Goal: Task Accomplishment & Management: Manage account settings

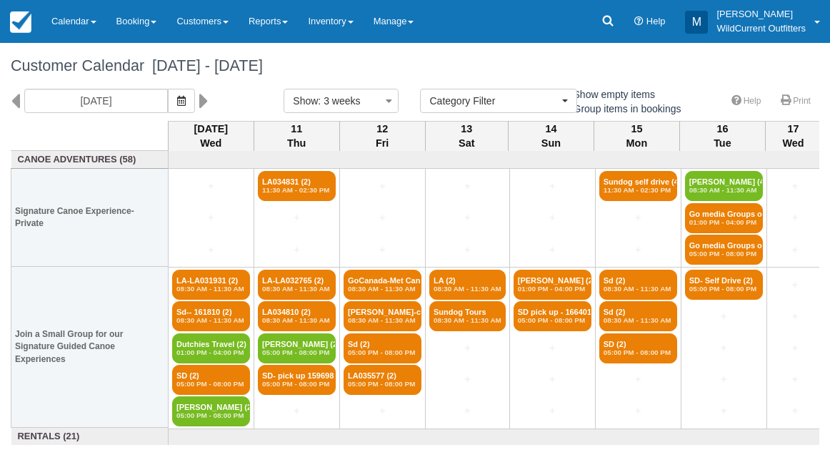
select select
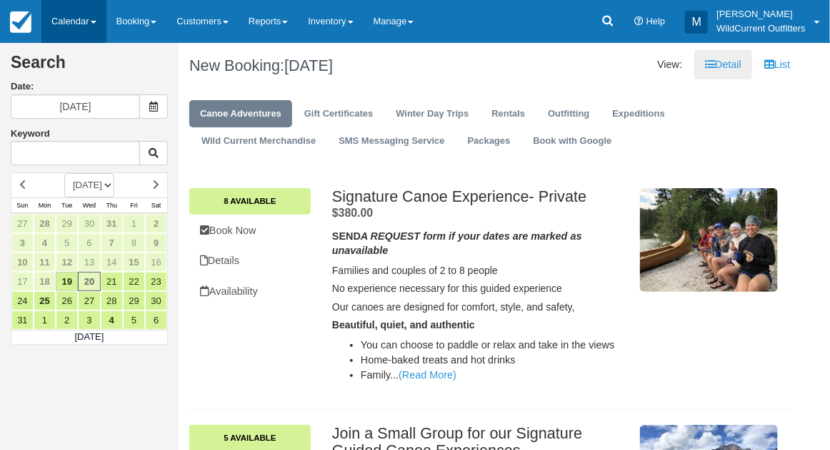
click at [66, 21] on link "Calendar" at bounding box center [73, 21] width 65 height 43
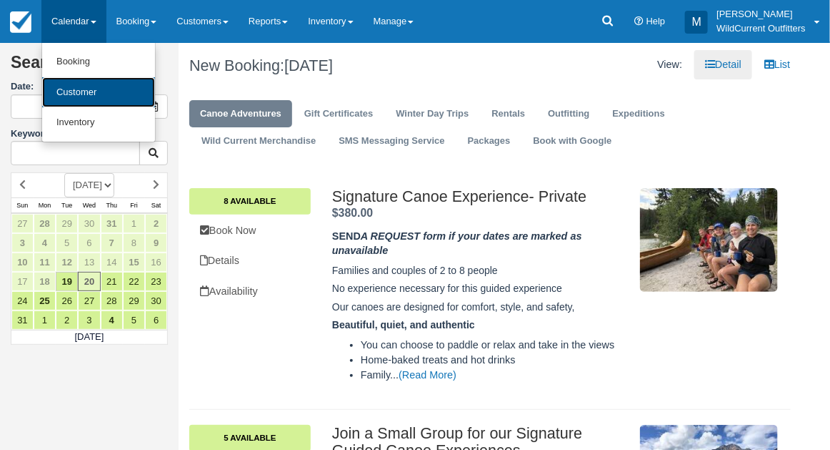
click at [77, 84] on link "Customer" at bounding box center [98, 92] width 113 height 31
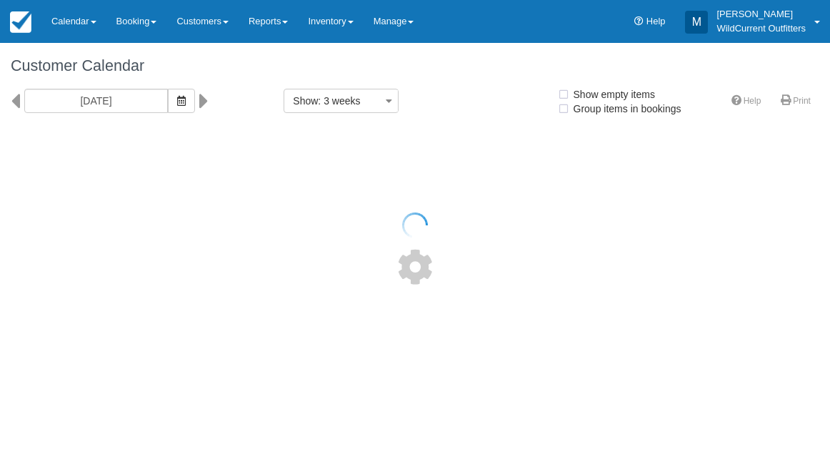
select select
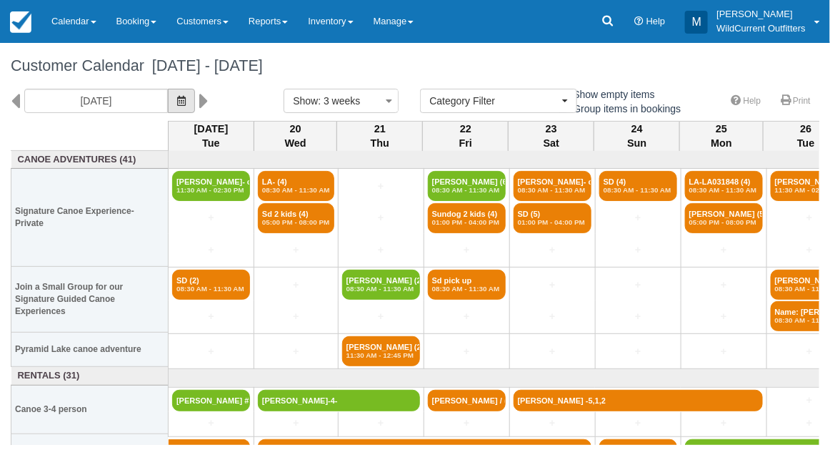
click at [195, 106] on button "button" at bounding box center [181, 101] width 27 height 24
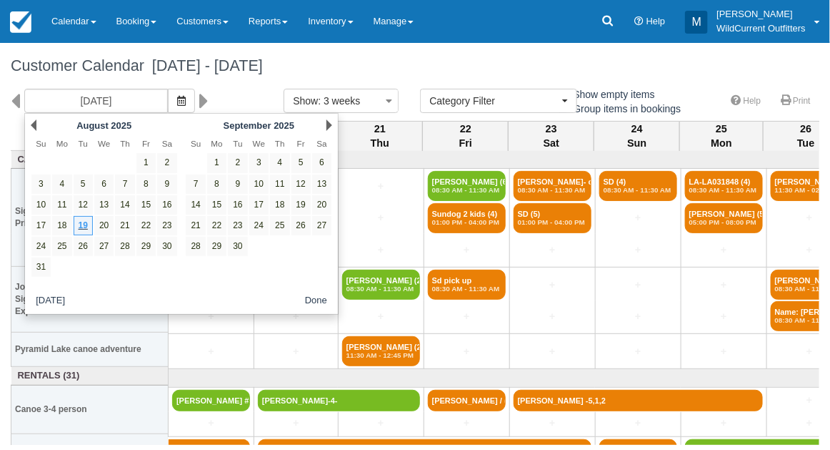
click at [407, 52] on div "Customer Calendar August 19 - September 09 2025" at bounding box center [415, 66] width 830 height 46
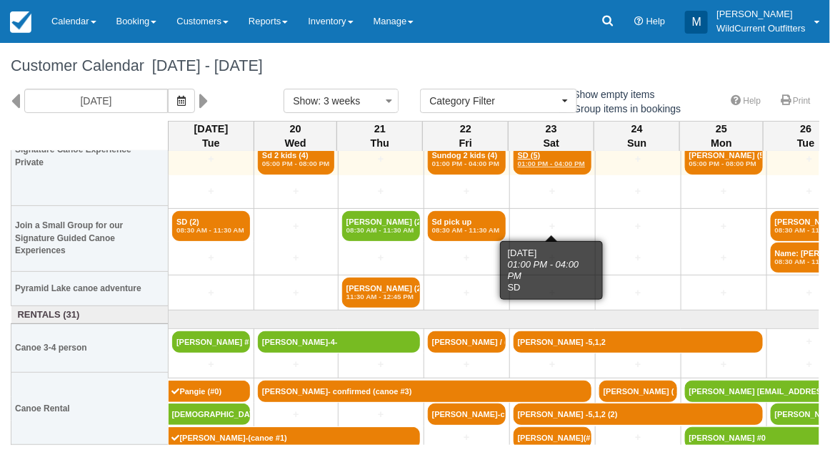
scroll to position [61, 0]
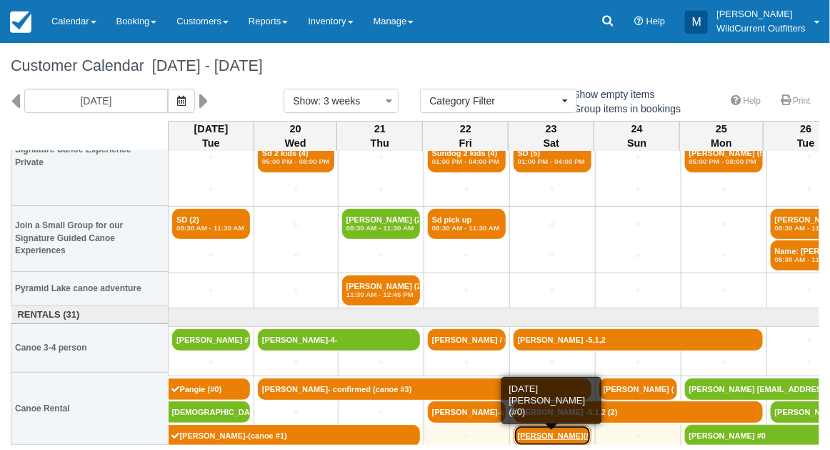
click at [548, 430] on link "Lea Krautheimer(#0)" at bounding box center [553, 434] width 78 height 21
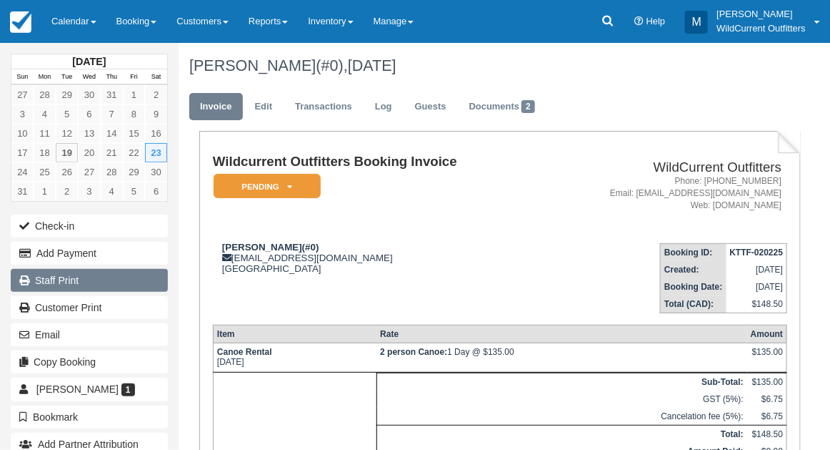
click at [93, 274] on link "Staff Print" at bounding box center [89, 280] width 157 height 23
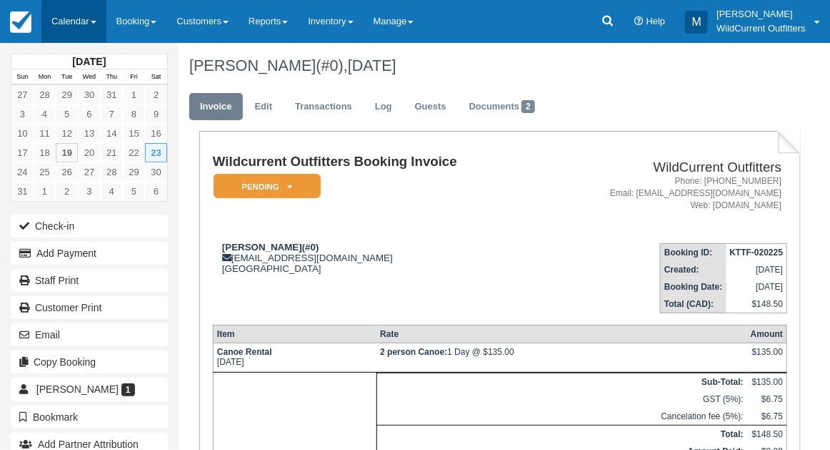
click at [66, 13] on link "Calendar" at bounding box center [73, 21] width 65 height 43
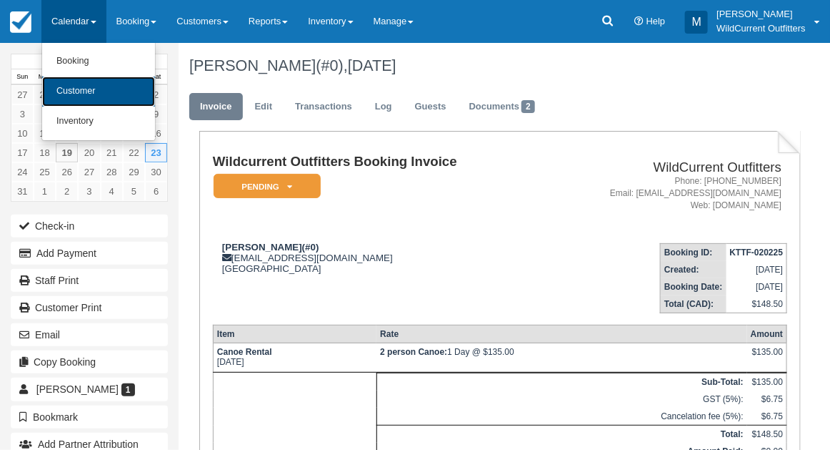
click at [67, 94] on link "Customer" at bounding box center [98, 91] width 113 height 30
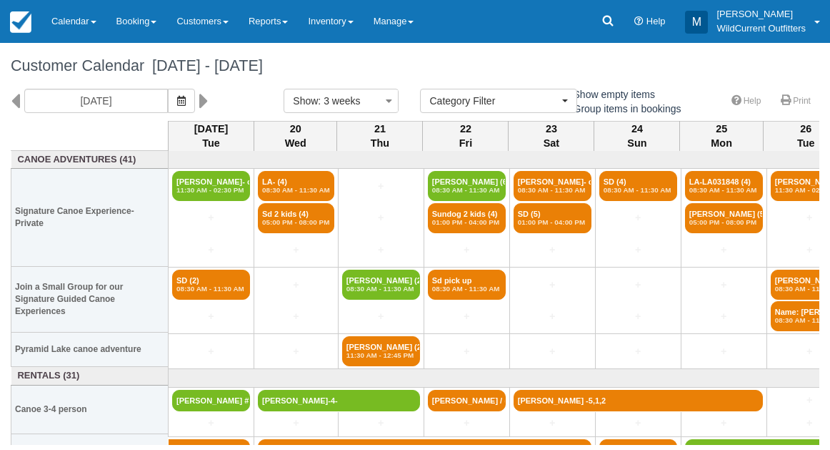
select select
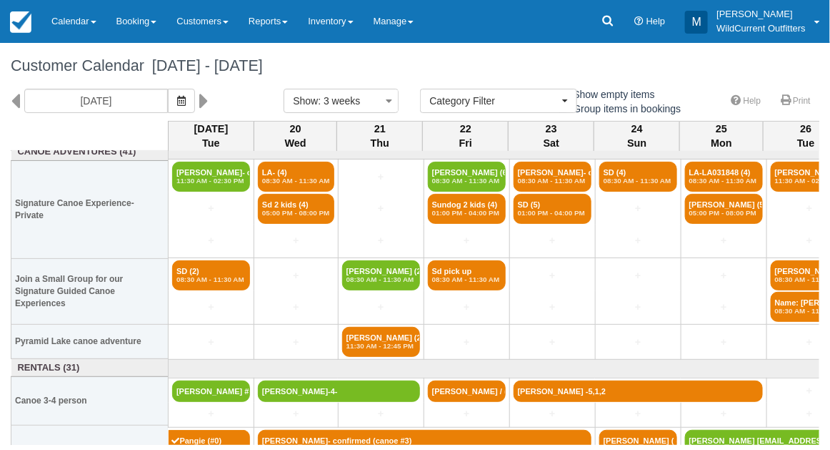
scroll to position [8, 0]
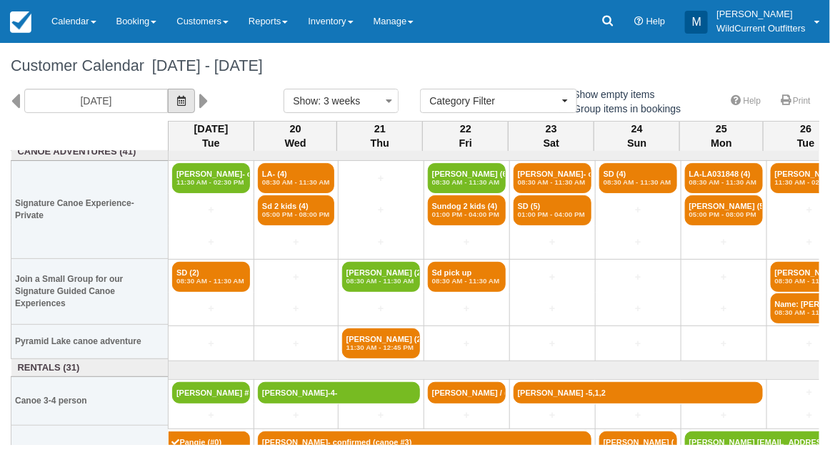
click at [186, 96] on icon "button" at bounding box center [181, 101] width 9 height 10
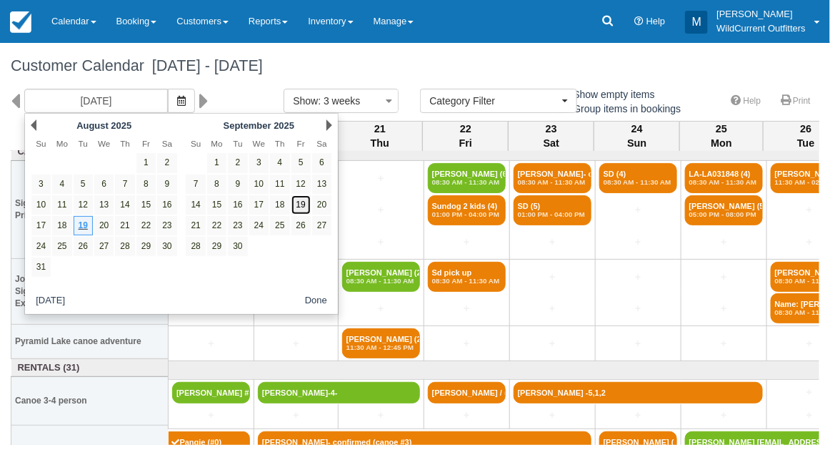
click at [298, 206] on link "19" at bounding box center [301, 204] width 19 height 19
type input "09/19/25"
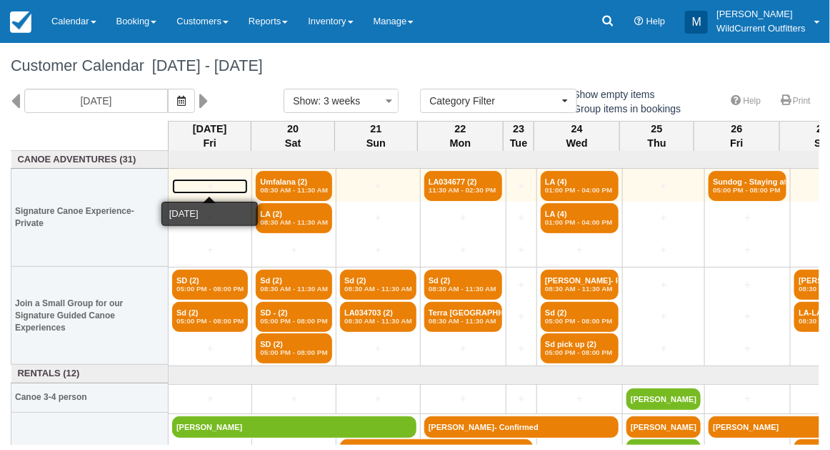
click at [211, 186] on link "+" at bounding box center [210, 186] width 76 height 15
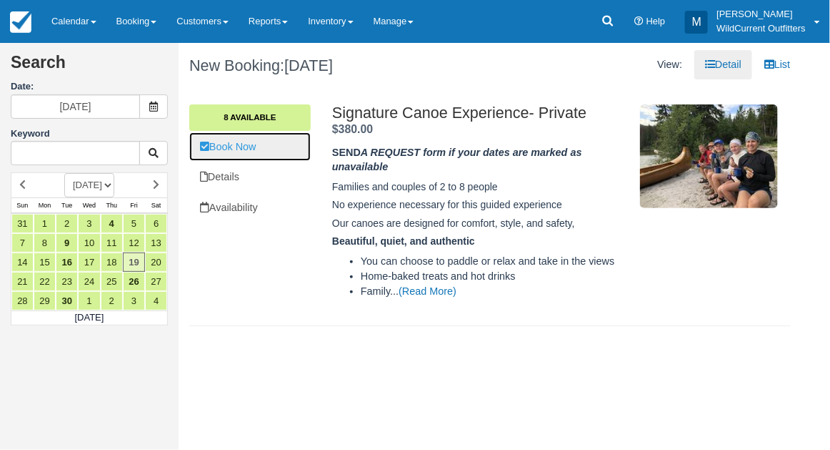
click at [237, 155] on link "Book Now" at bounding box center [249, 146] width 121 height 29
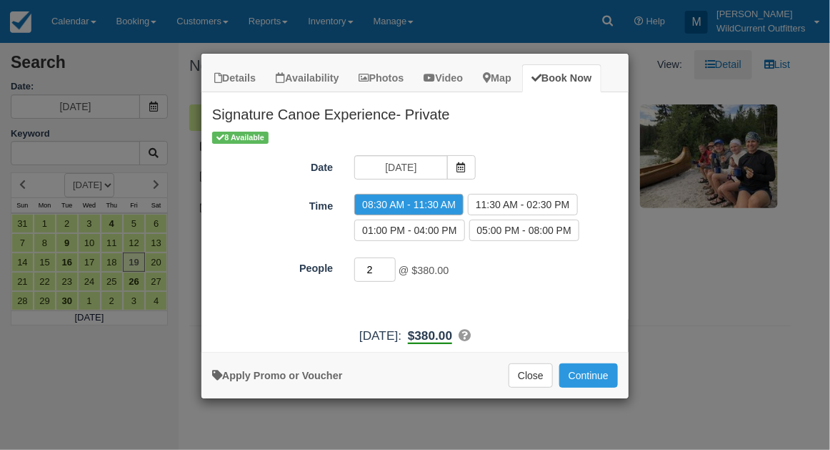
type input "3"
click at [389, 264] on input "3" at bounding box center [374, 269] width 41 height 24
click at [575, 373] on button "Continue" at bounding box center [589, 375] width 59 height 24
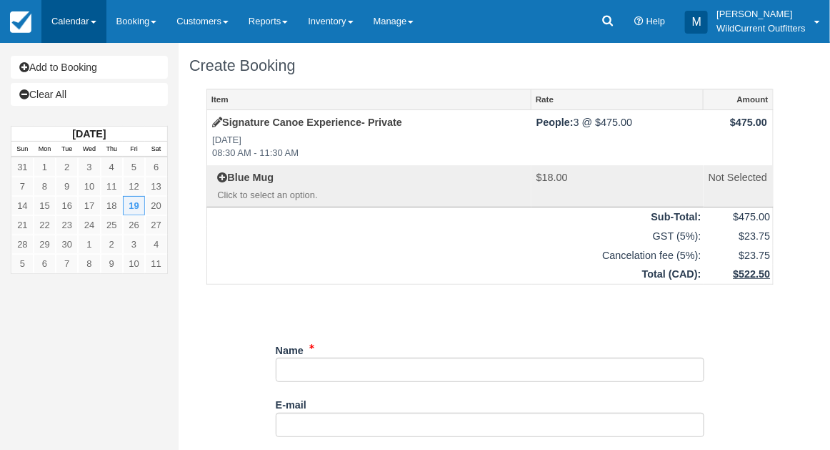
click at [73, 30] on link "Calendar" at bounding box center [73, 21] width 65 height 43
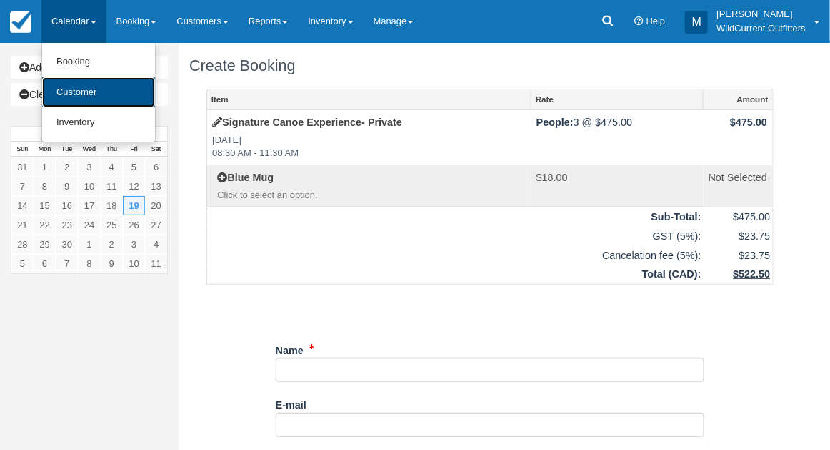
click at [74, 84] on link "Customer" at bounding box center [98, 92] width 113 height 31
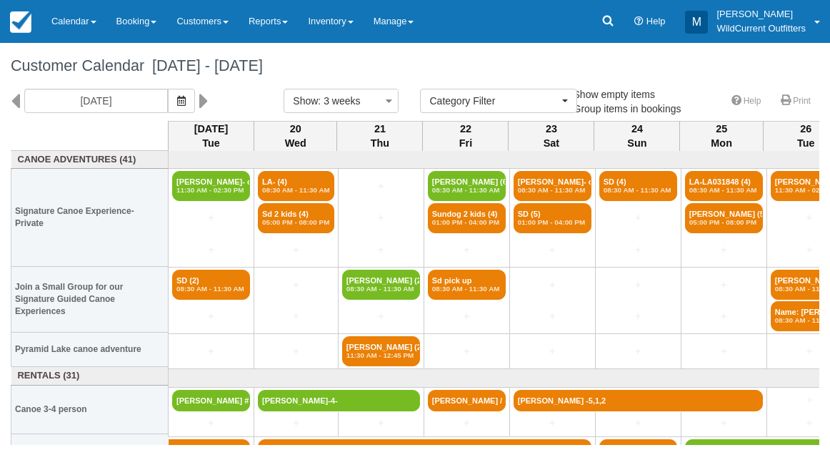
select select
click at [186, 97] on icon "button" at bounding box center [181, 101] width 9 height 10
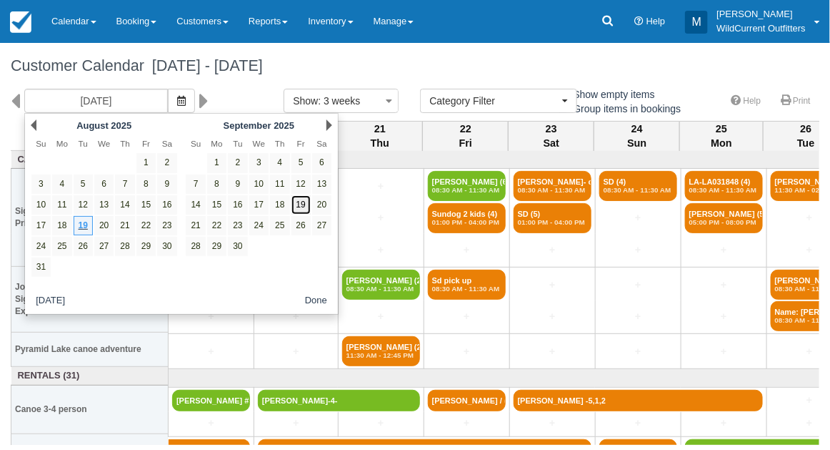
click at [300, 204] on link "19" at bounding box center [301, 204] width 19 height 19
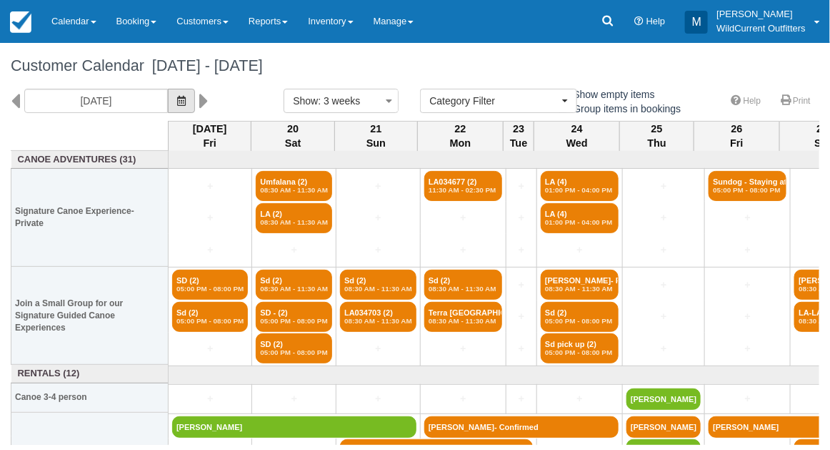
click at [193, 91] on button "button" at bounding box center [181, 101] width 27 height 24
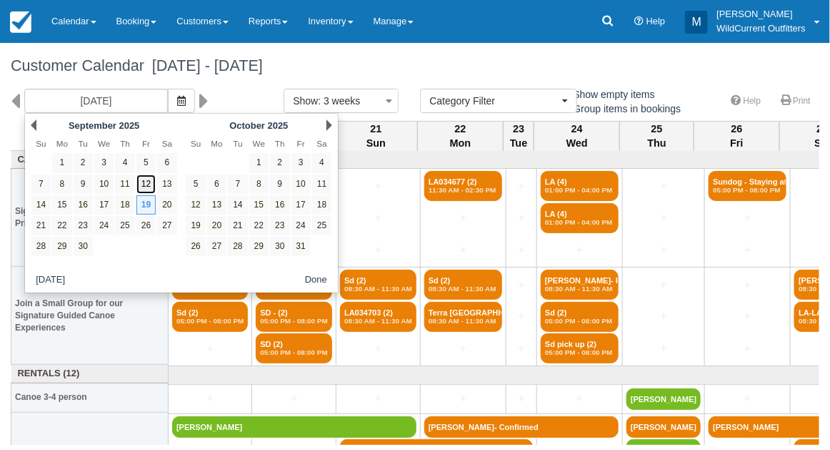
click at [146, 175] on link "12" at bounding box center [145, 183] width 19 height 19
type input "09/12/25"
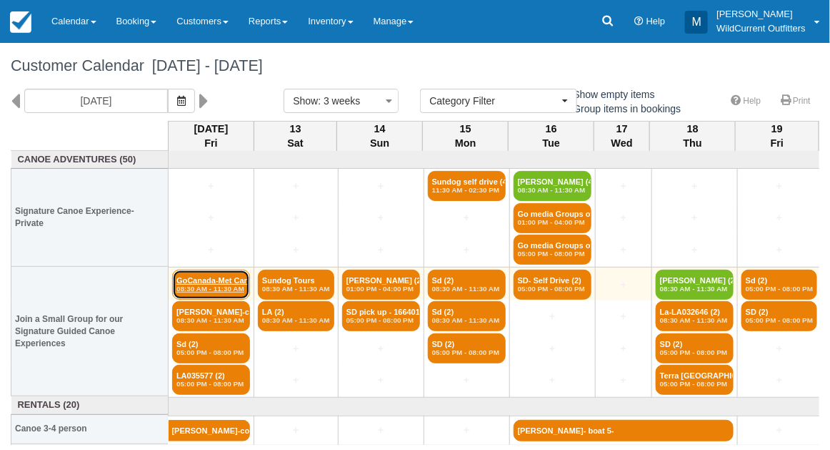
click at [212, 287] on em "08:30 AM - 11:30 AM" at bounding box center [211, 288] width 69 height 9
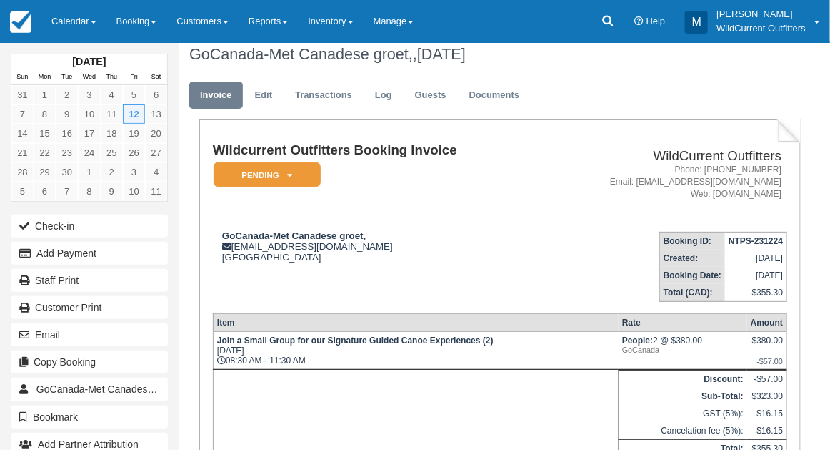
scroll to position [14, 0]
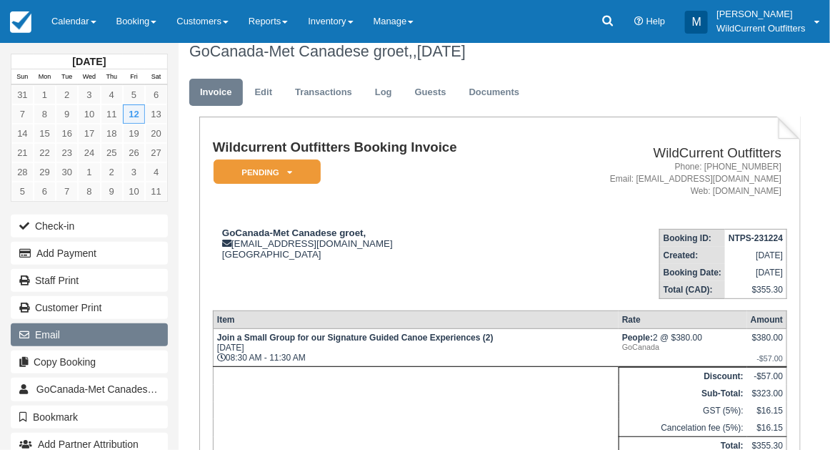
click at [66, 324] on button "Email" at bounding box center [89, 334] width 157 height 23
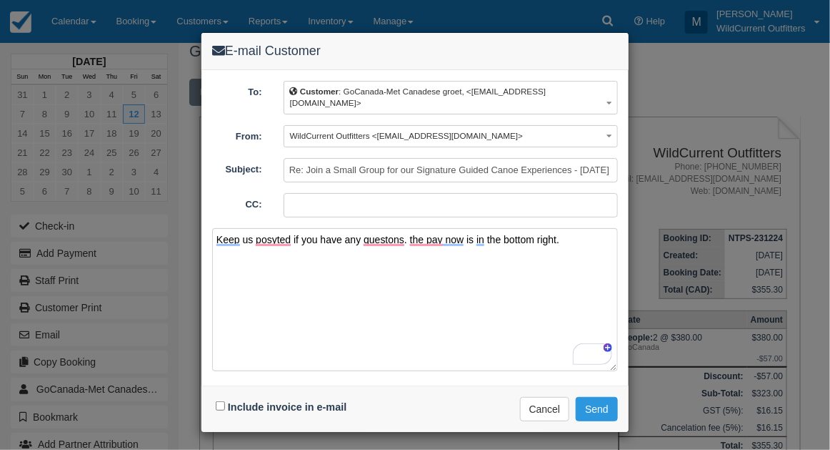
click at [526, 237] on textarea "Keep us posyted if you have any questons. the pay now is in the bottom right." at bounding box center [415, 299] width 406 height 143
click at [590, 232] on textarea "Please keep us posted if you have any questions. The pay now is in the bottom r…" at bounding box center [415, 299] width 406 height 143
type textarea "Please keep us posted if you have any questions. The pay now is in the bottom r…"
click at [217, 401] on input "Include invoice in e-mail" at bounding box center [220, 405] width 9 height 9
checkbox input "true"
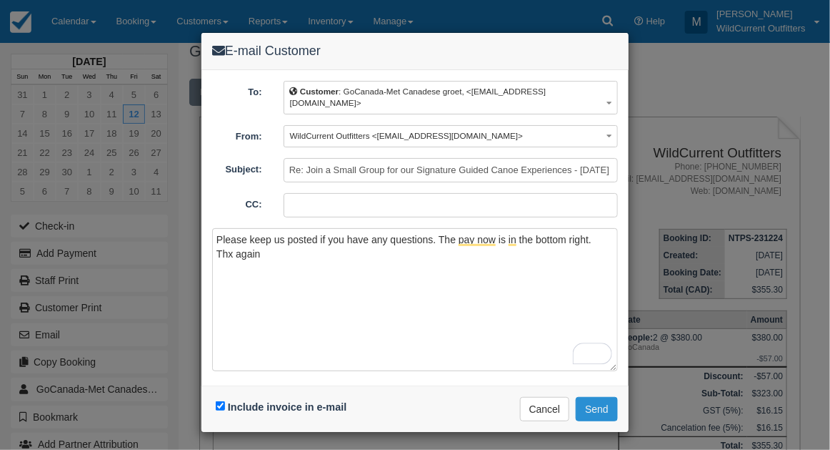
click at [581, 397] on button "Send" at bounding box center [597, 409] width 42 height 24
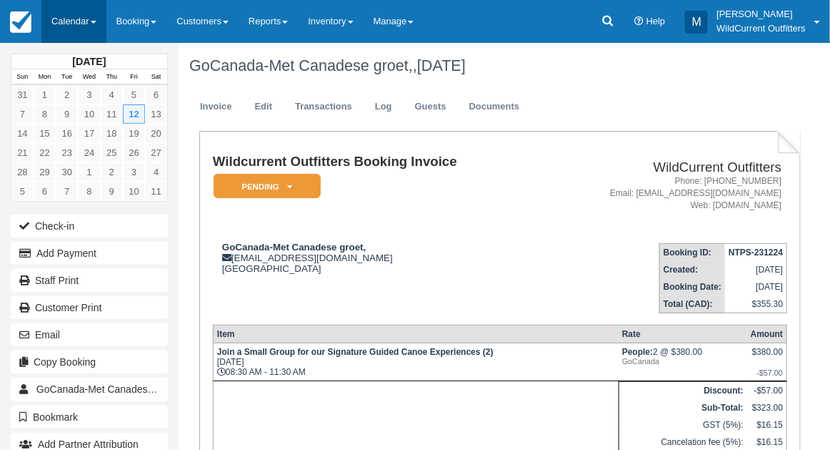
click at [70, 16] on link "Calendar" at bounding box center [73, 21] width 65 height 43
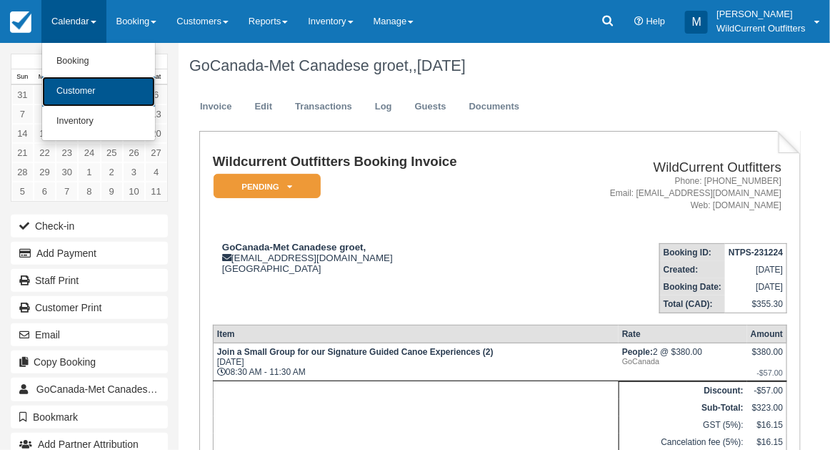
click at [75, 93] on link "Customer" at bounding box center [98, 91] width 113 height 30
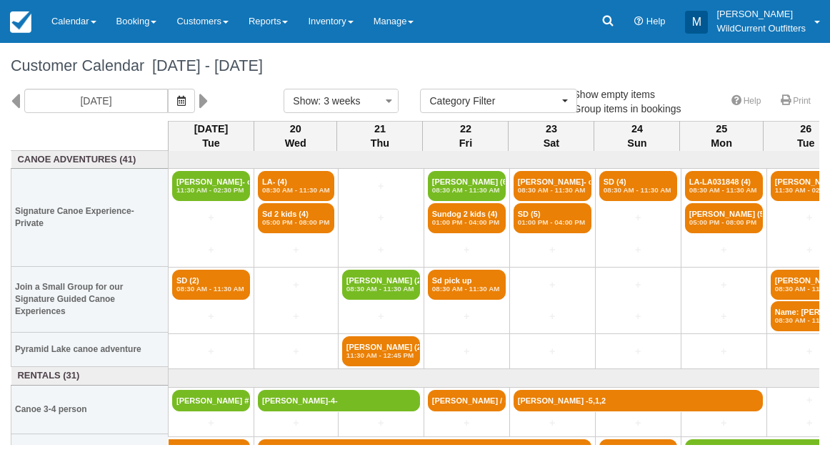
select select
click at [195, 110] on button "button" at bounding box center [181, 101] width 27 height 24
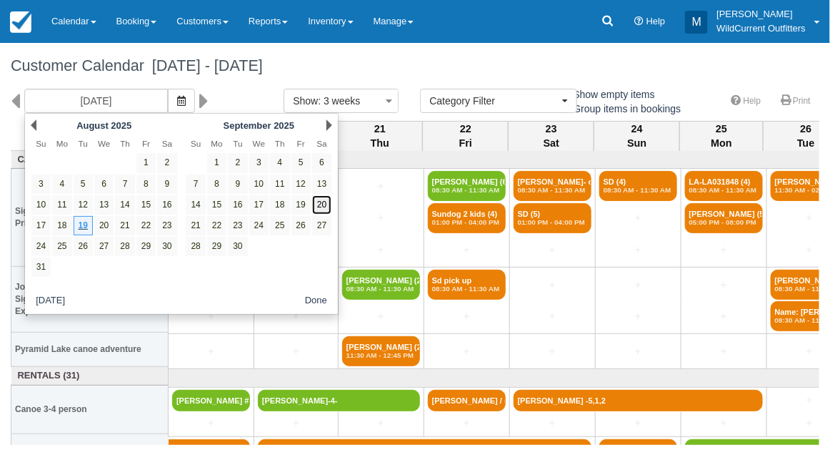
click at [321, 196] on link "20" at bounding box center [321, 204] width 19 height 19
type input "[DATE]"
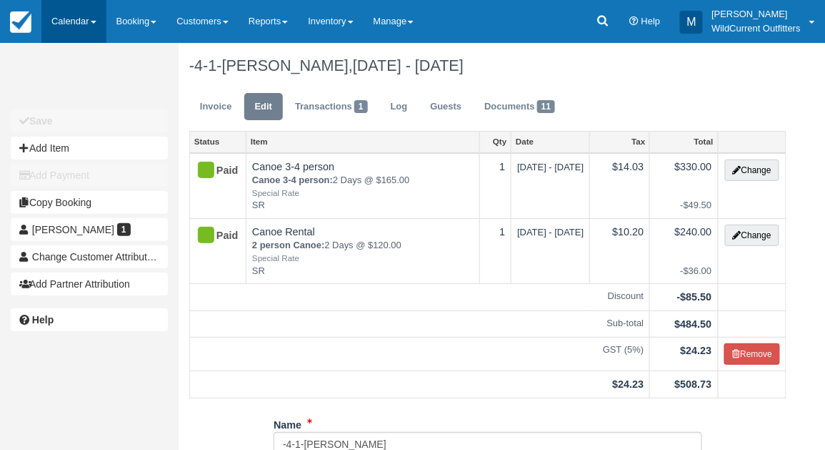
click at [60, 14] on link "Calendar" at bounding box center [73, 21] width 65 height 43
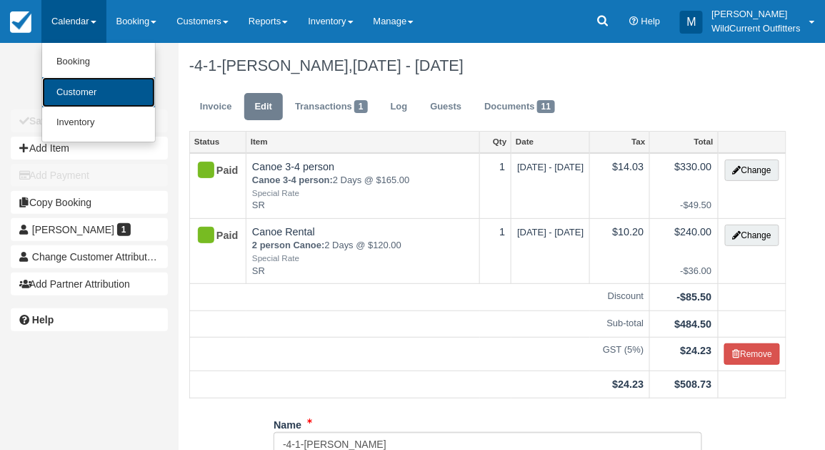
click at [65, 89] on link "Customer" at bounding box center [98, 92] width 113 height 31
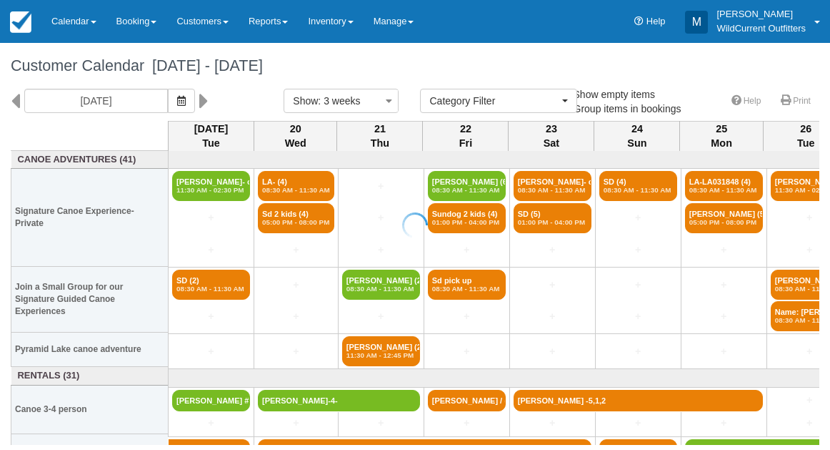
select select
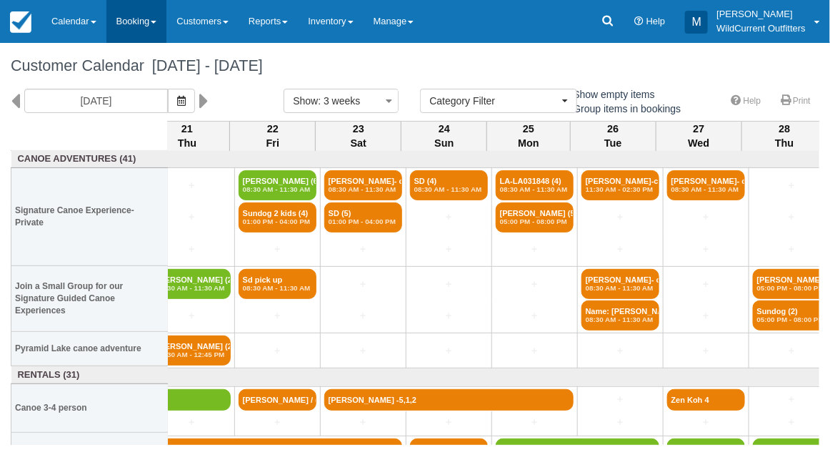
scroll to position [1, 193]
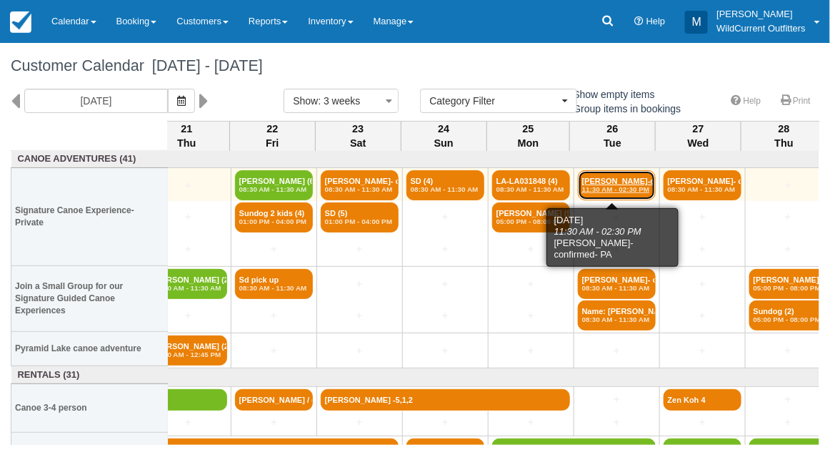
click at [602, 189] on em "11:30 AM - 02:30 PM" at bounding box center [616, 189] width 69 height 9
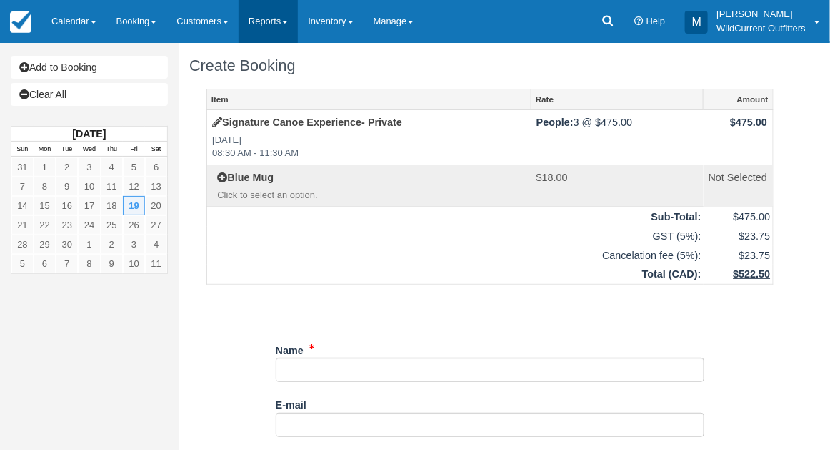
click at [268, 26] on link "Reports" at bounding box center [268, 21] width 59 height 43
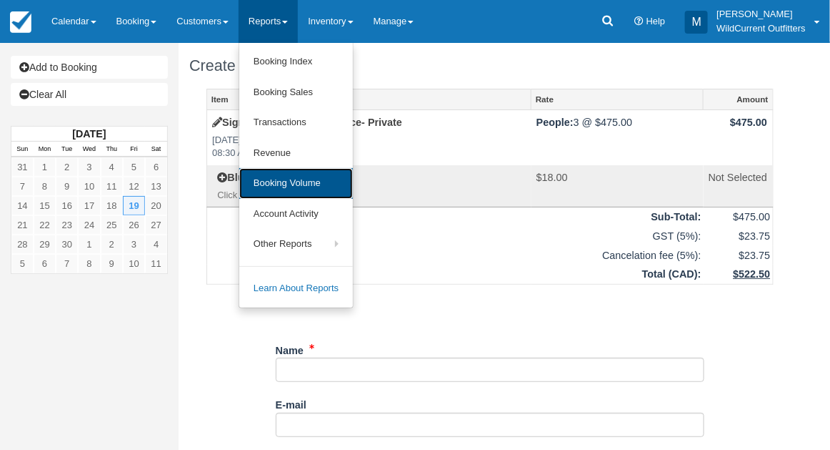
click at [284, 194] on link "Booking Volume" at bounding box center [296, 183] width 114 height 31
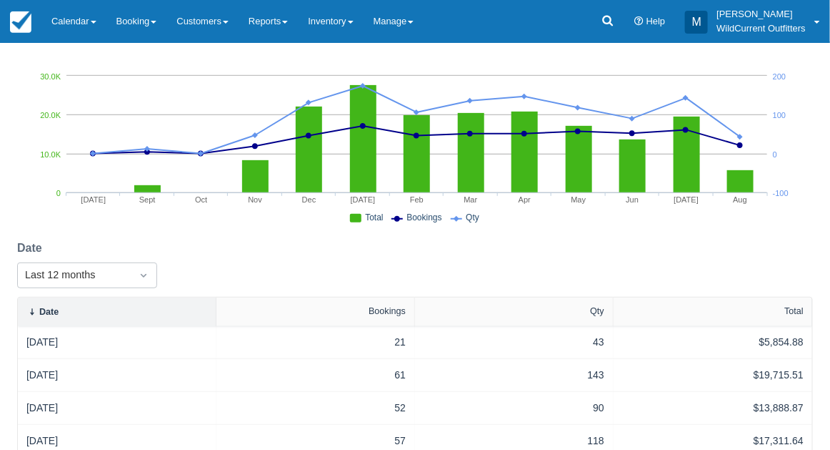
scroll to position [46, 0]
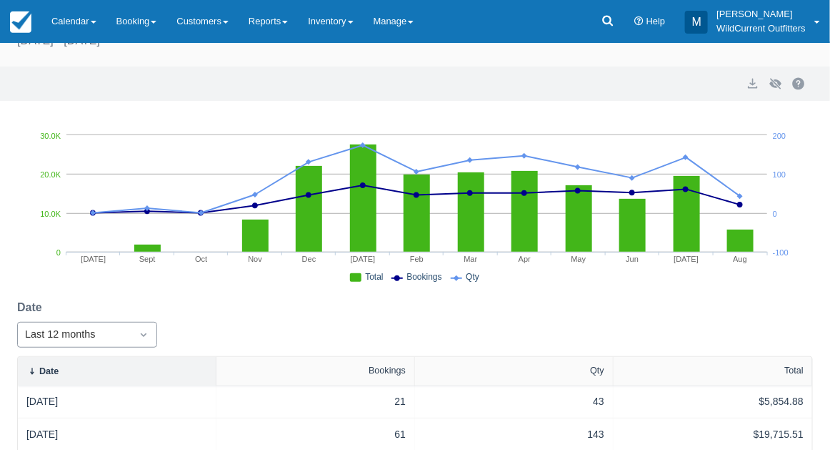
click at [141, 330] on div "Last 12 months" at bounding box center [87, 335] width 140 height 26
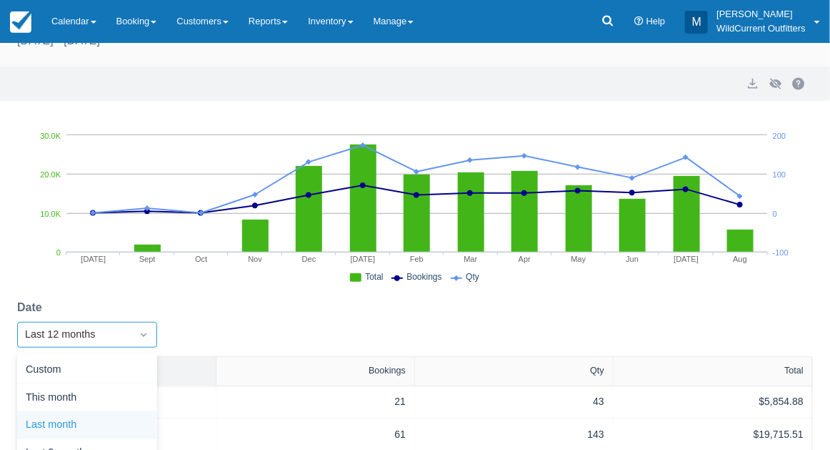
scroll to position [152, 0]
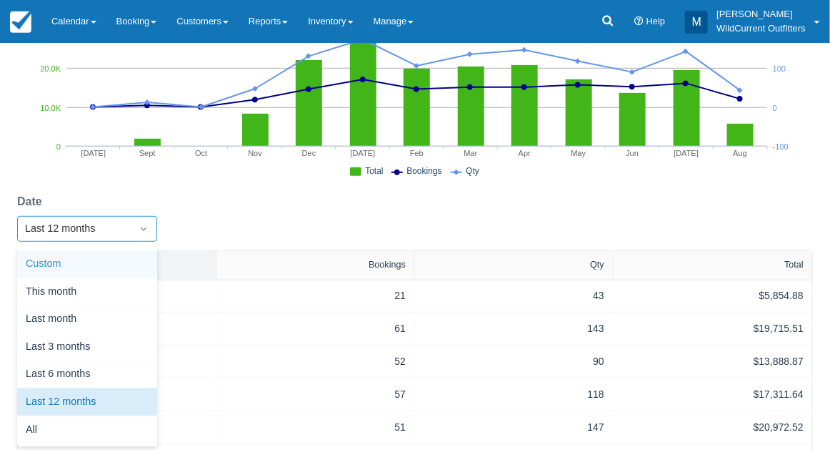
click at [101, 255] on div "Custom" at bounding box center [87, 264] width 140 height 28
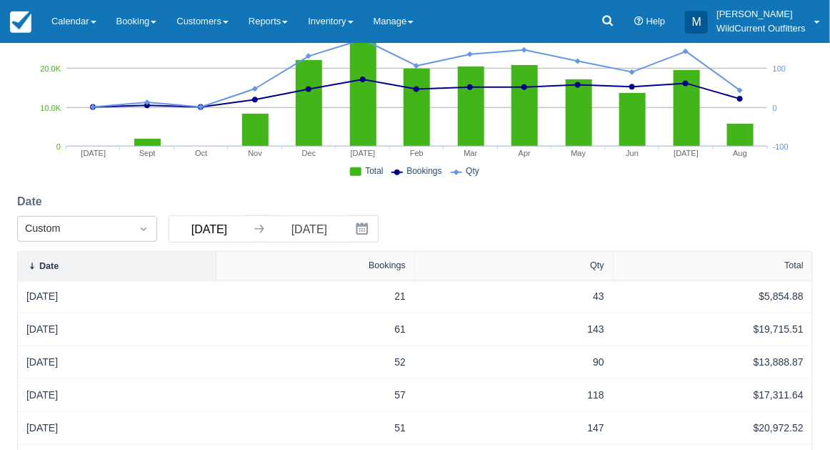
click at [229, 228] on input "08/19/24" at bounding box center [209, 229] width 80 height 26
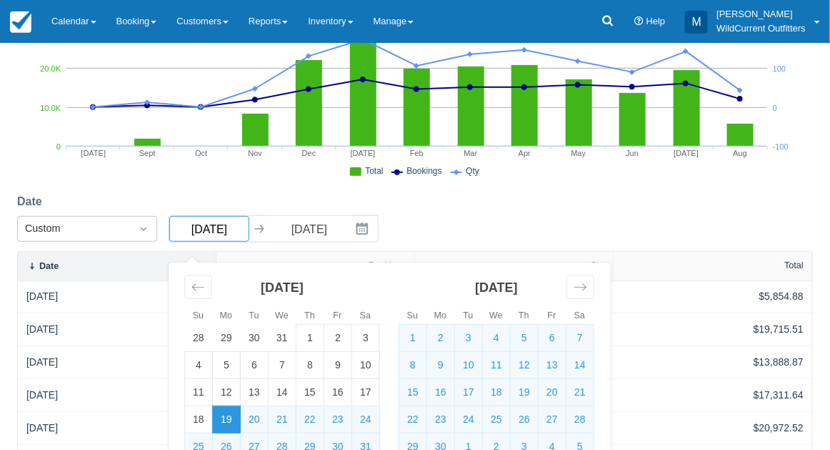
type input "08/19/22"
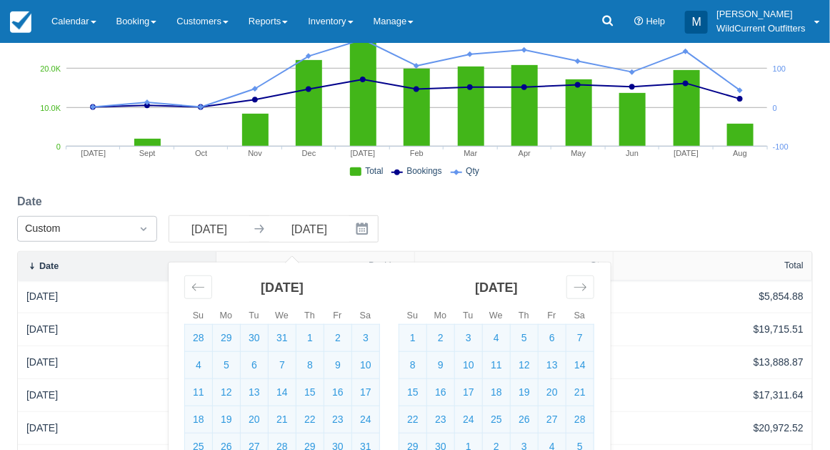
select select "20"
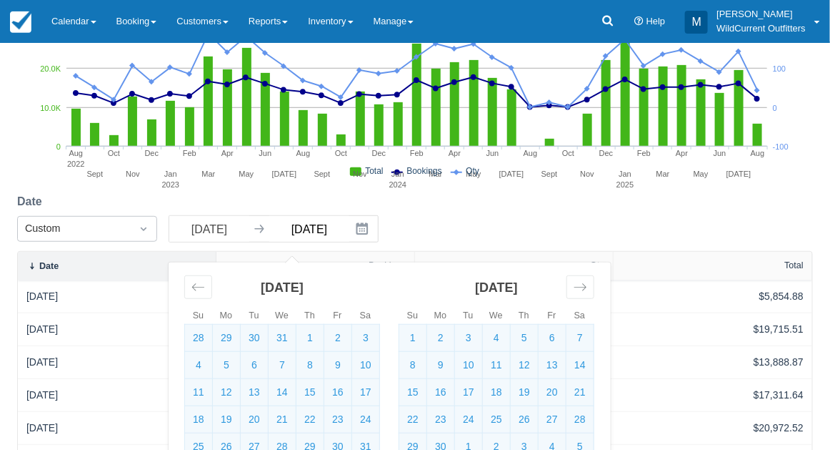
click at [332, 229] on input "[DATE]" at bounding box center [309, 229] width 80 height 26
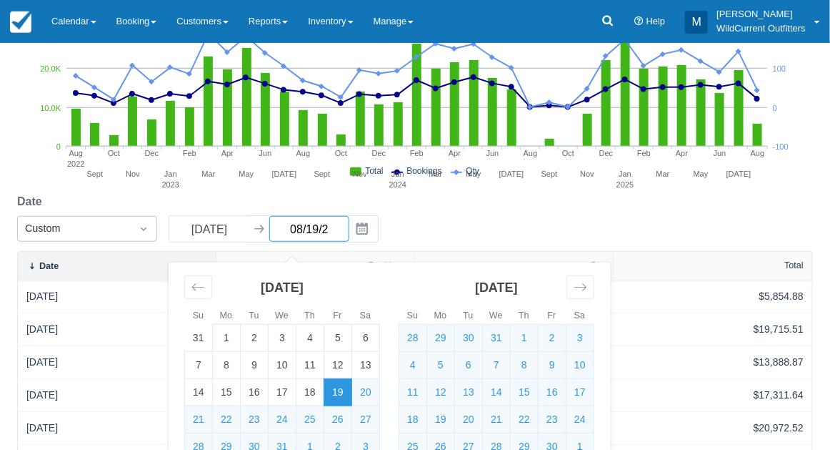
type input "08/19/23"
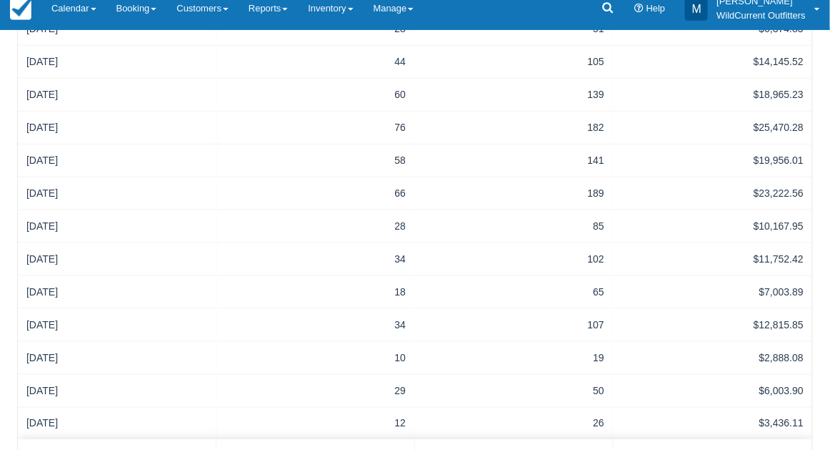
scroll to position [443, 0]
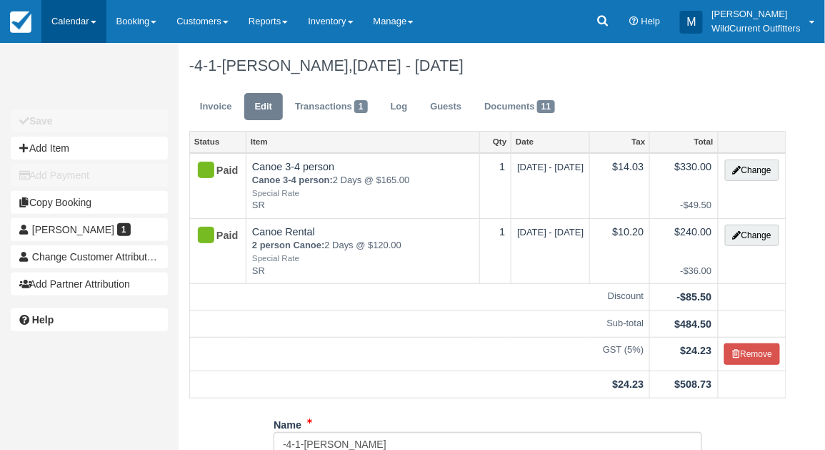
click at [83, 29] on link "Calendar" at bounding box center [73, 21] width 65 height 43
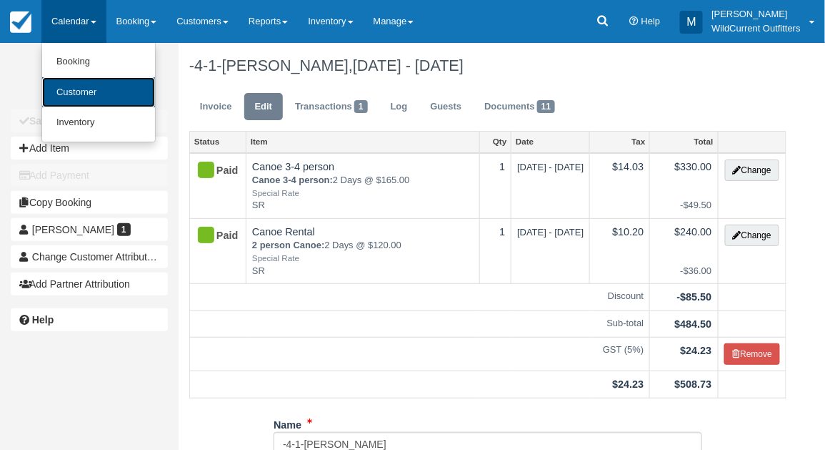
click at [96, 86] on link "Customer" at bounding box center [98, 92] width 113 height 31
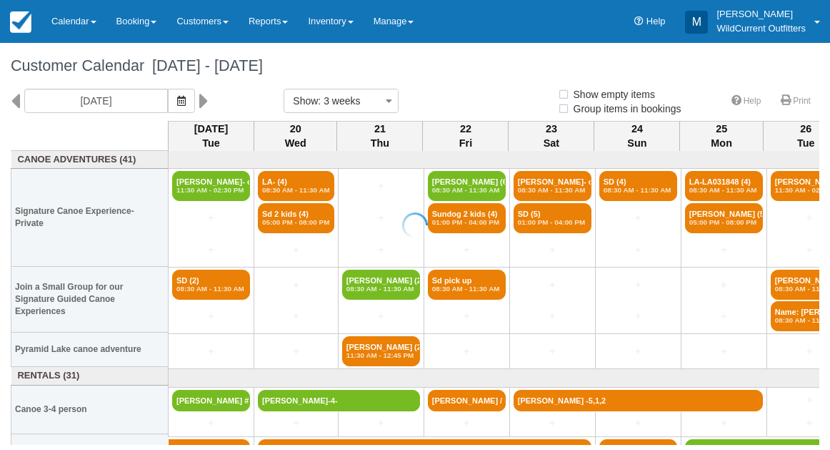
select select
click at [186, 101] on icon "button" at bounding box center [181, 101] width 9 height 10
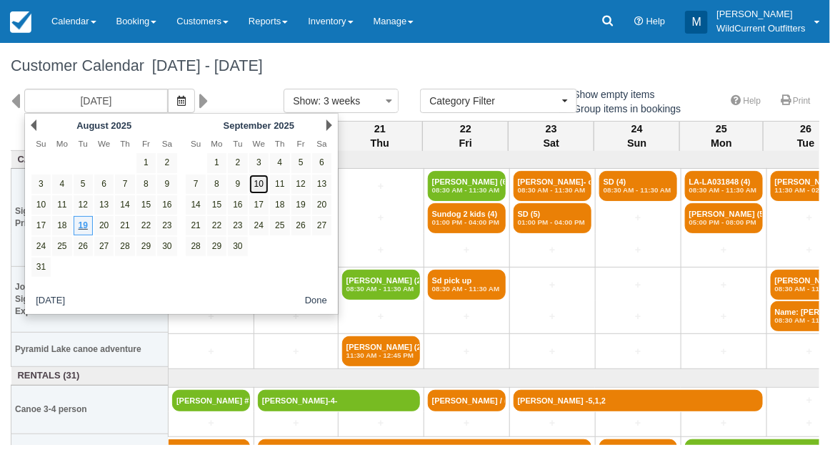
click at [262, 182] on link "10" at bounding box center [258, 183] width 19 height 19
type input "[DATE]"
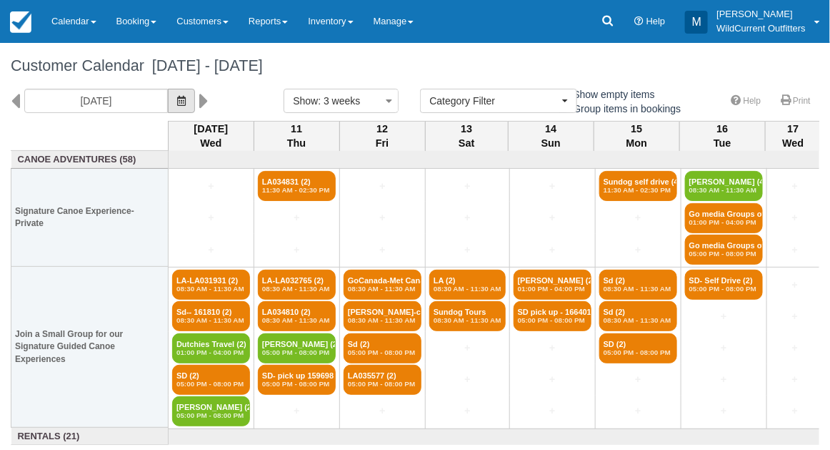
click at [186, 96] on icon "button" at bounding box center [181, 101] width 9 height 10
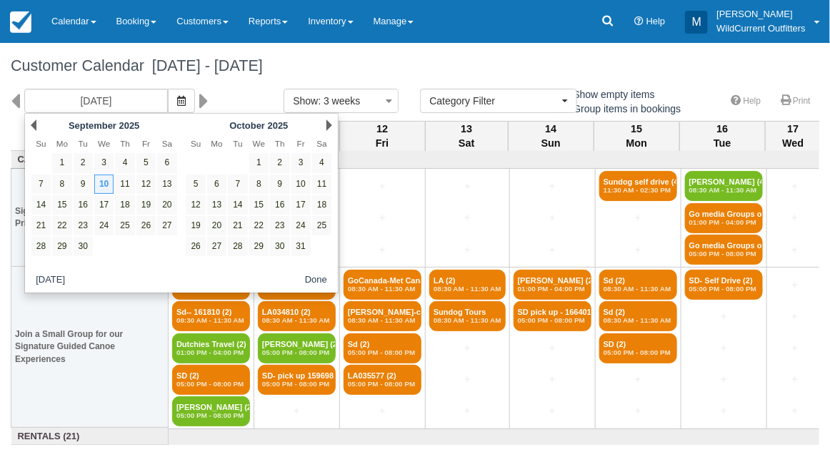
click at [36, 126] on div "Prev [DATE]" at bounding box center [103, 125] width 155 height 20
click at [34, 126] on link "Prev" at bounding box center [34, 124] width 6 height 11
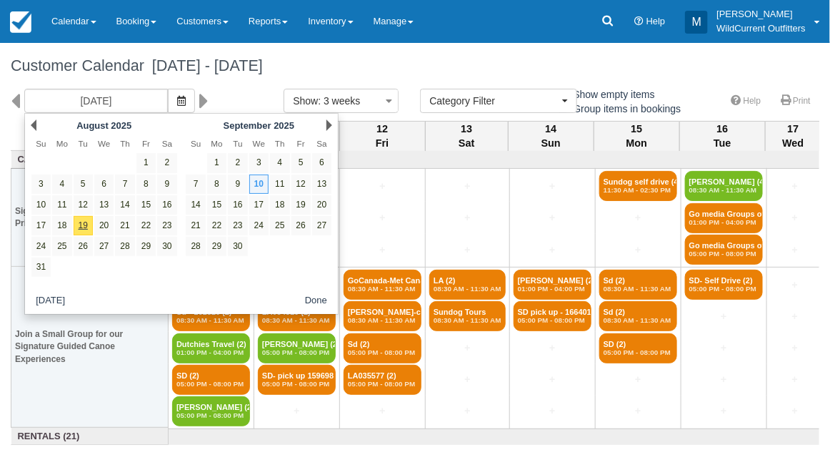
click at [34, 126] on link "Prev" at bounding box center [34, 124] width 6 height 11
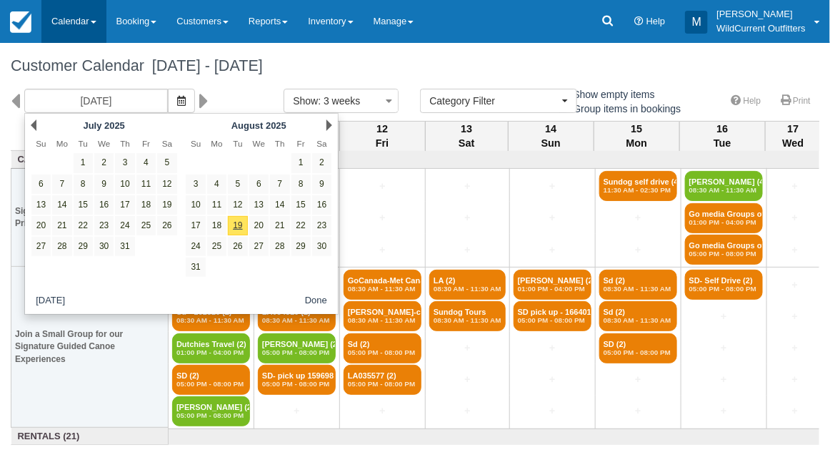
click at [65, 11] on link "Calendar" at bounding box center [73, 21] width 65 height 43
